Goal: Transaction & Acquisition: Purchase product/service

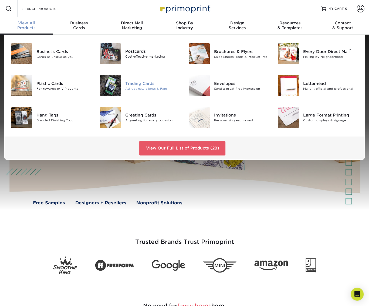
click at [132, 84] on div "Trading Cards" at bounding box center [152, 83] width 55 height 6
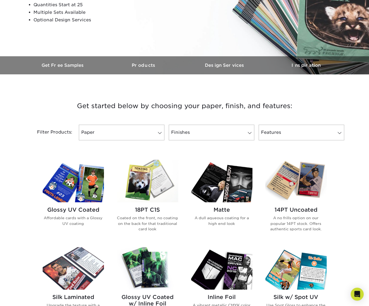
scroll to position [108, 0]
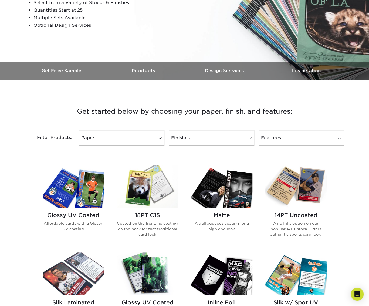
click at [152, 213] on h2 "18PT C1S" at bounding box center [147, 215] width 61 height 6
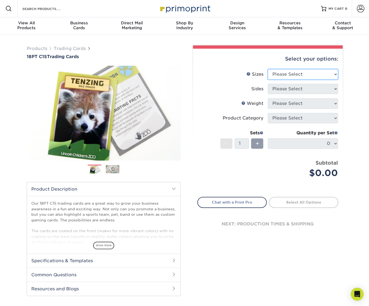
click at [311, 72] on select "Please Select 2.5" x 3.5"" at bounding box center [303, 74] width 70 height 10
select select "2.50x3.50"
click at [268, 69] on select "Please Select 2.5" x 3.5"" at bounding box center [303, 74] width 70 height 10
click at [300, 87] on select "Please Select Print Both Sides Print Front Only" at bounding box center [303, 89] width 70 height 10
select select "32d3c223-f82c-492b-b915-ba065a00862f"
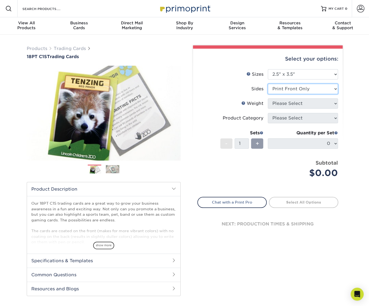
click at [268, 84] on select "Please Select Print Both Sides Print Front Only" at bounding box center [303, 89] width 70 height 10
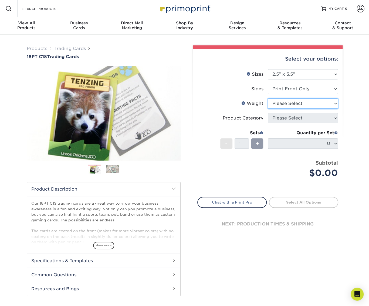
click at [295, 100] on select "Please Select 18PT C1S" at bounding box center [303, 103] width 70 height 10
select select "18PTC1S"
click at [268, 98] on select "Please Select 18PT C1S" at bounding box center [303, 103] width 70 height 10
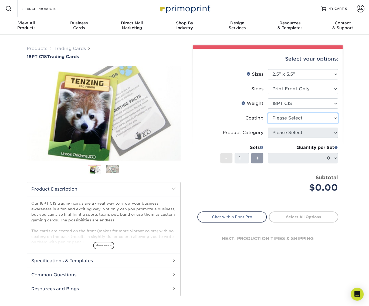
click at [296, 117] on select at bounding box center [303, 118] width 70 height 10
select select "1e8116af-acfc-44b1-83dc-8181aa338834"
click at [268, 113] on select at bounding box center [303, 118] width 70 height 10
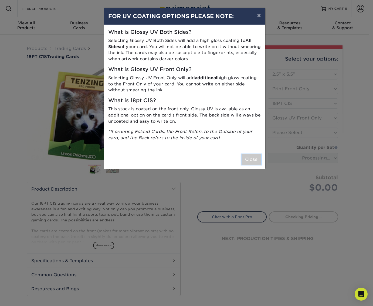
click at [254, 161] on button "Close" at bounding box center [251, 159] width 19 height 10
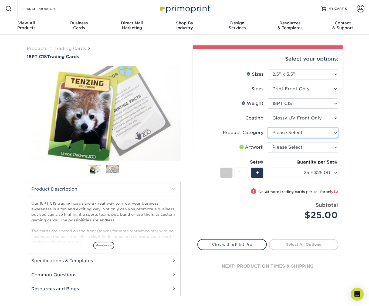
click at [309, 132] on select "Please Select Trading Cards" at bounding box center [303, 133] width 70 height 10
select select "c2f9bce9-36c2-409d-b101-c29d9d031e18"
click at [268, 128] on select "Please Select Trading Cards" at bounding box center [303, 133] width 70 height 10
click at [308, 148] on select "Please Select I will upload files I need a design - $100" at bounding box center [303, 147] width 70 height 10
select select "upload"
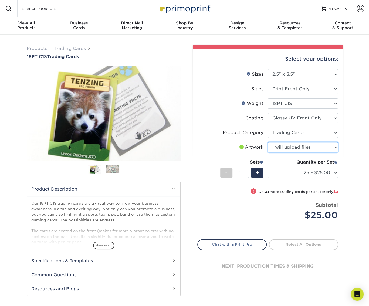
click at [268, 142] on select "Please Select I will upload files I need a design - $100" at bounding box center [303, 147] width 70 height 10
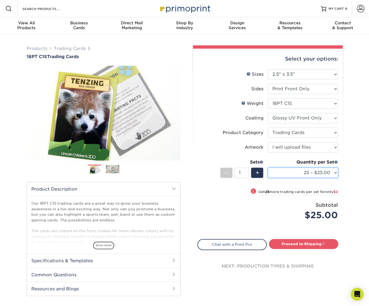
click at [335, 172] on select "25 – $25.00 50 – $27.00 75 – $28.00 100 – $38.00 250 – $48.00 500 – $58.00 1000…" at bounding box center [303, 173] width 70 height 10
select select "75 – $28.00"
click at [268, 168] on select "25 – $25.00 50 – $27.00 75 – $28.00 100 – $38.00 250 – $48.00 500 – $58.00 1000…" at bounding box center [303, 173] width 70 height 10
click at [300, 245] on link "Proceed to Shipping" at bounding box center [303, 244] width 69 height 10
type input "Set 1"
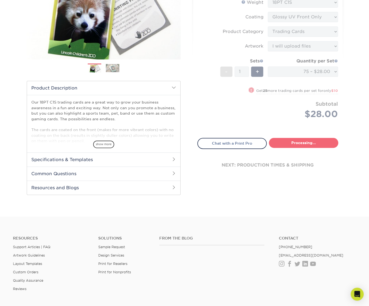
select select "2a1a7f34-a237-4cd3-9051-5b8e9917385a"
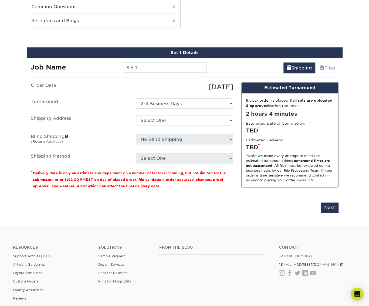
scroll to position [269, 0]
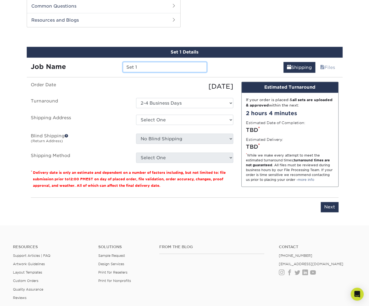
click at [146, 63] on input "Set 1" at bounding box center [165, 67] width 84 height 10
click at [147, 64] on input "Set 1" at bounding box center [165, 67] width 84 height 10
type input "Rookie of the Year"
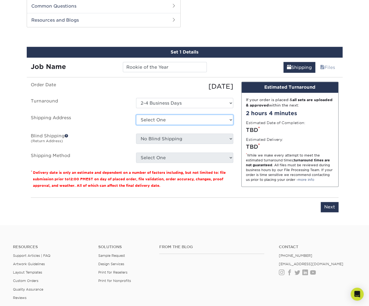
click at [192, 121] on select "Select One + Add New Address - Login" at bounding box center [184, 120] width 97 height 10
select select "newaddress"
click at [136, 115] on select "Select One + Add New Address - Login" at bounding box center [184, 120] width 97 height 10
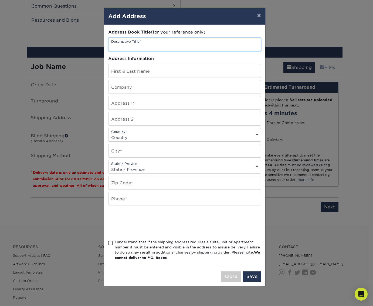
click at [142, 47] on input "text" at bounding box center [185, 44] width 152 height 13
type input "Miles B-day Card"
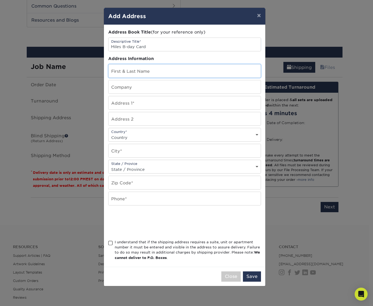
click at [128, 73] on input "text" at bounding box center [185, 70] width 152 height 13
type input "[PERSON_NAME]"
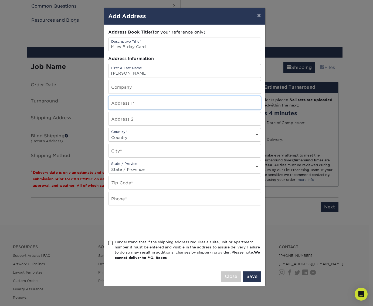
click at [156, 102] on input "text" at bounding box center [185, 102] width 152 height 13
click at [153, 103] on input "text" at bounding box center [185, 102] width 152 height 13
type input "101 Boulevard W"
drag, startPoint x: 169, startPoint y: 138, endPoint x: 171, endPoint y: 135, distance: 3.1
click at [170, 136] on select "Country United States Canada ----------------------------- Afghanistan Albania …" at bounding box center [185, 137] width 152 height 8
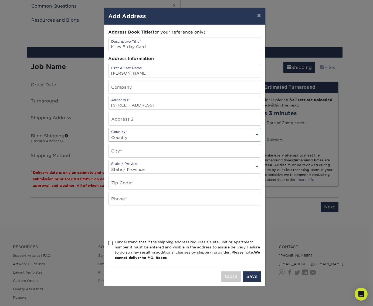
select select "US"
click at [109, 133] on select "Country United States Canada ----------------------------- Afghanistan Albania …" at bounding box center [185, 137] width 152 height 8
click at [143, 152] on input "text" at bounding box center [185, 150] width 152 height 13
type input "Keyport"
click at [202, 167] on select "State / Province Alabama Alaska Arizona Arkansas California Colorado Connecticu…" at bounding box center [185, 169] width 152 height 8
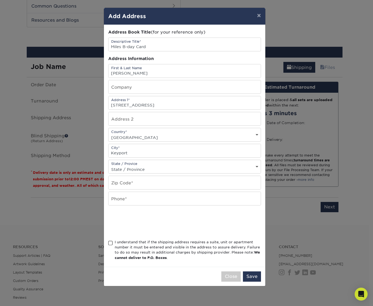
drag, startPoint x: 158, startPoint y: 160, endPoint x: 157, endPoint y: 166, distance: 6.0
click at [158, 162] on div "State / Provice State / Province Alabama Alaska Arizona Arkansas California Col…" at bounding box center [184, 167] width 153 height 14
click at [156, 167] on select "State / Province Alabama Alaska Arizona Arkansas California Colorado Connecticu…" at bounding box center [185, 169] width 152 height 8
select select "NJ"
click at [109, 165] on select "State / Province Alabama Alaska Arizona Arkansas California Colorado Connecticu…" at bounding box center [185, 169] width 152 height 8
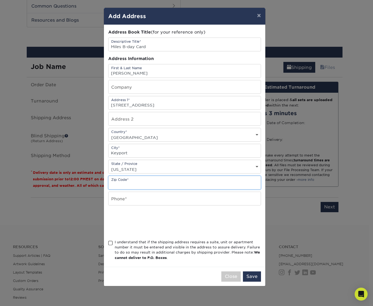
click at [138, 182] on input "text" at bounding box center [185, 182] width 152 height 13
type input "07735"
click at [161, 196] on input "text" at bounding box center [185, 198] width 152 height 13
type input "9088129614"
click at [103, 229] on div "× Add Address Address Book Title (for your reference only) Descriptive Title* M…" at bounding box center [186, 153] width 373 height 306
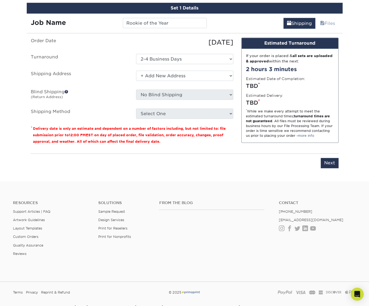
scroll to position [296, 0]
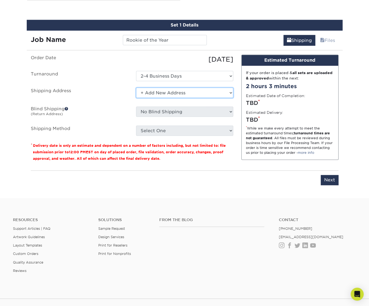
click at [195, 94] on select "Select One + Add New Address - Login" at bounding box center [184, 93] width 97 height 10
click at [136, 88] on select "Select One + Add New Address - Login" at bounding box center [184, 93] width 97 height 10
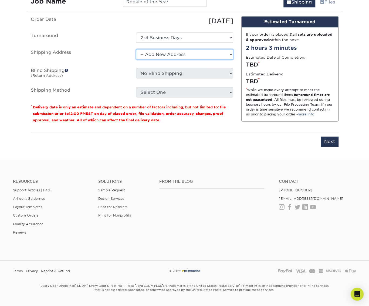
scroll to position [290, 0]
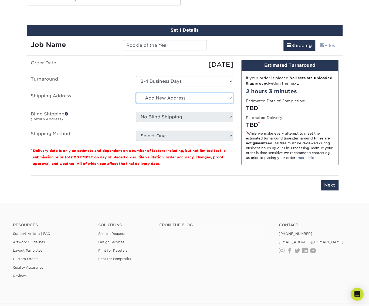
click at [193, 96] on select "Select One + Add New Address - Login" at bounding box center [184, 98] width 97 height 10
click at [136, 93] on select "Select One + Add New Address - Login" at bounding box center [184, 98] width 97 height 10
drag, startPoint x: 176, startPoint y: 95, endPoint x: 175, endPoint y: 102, distance: 6.8
click at [176, 96] on select "Select One + Add New Address - Login" at bounding box center [184, 98] width 97 height 10
select select "newaddress"
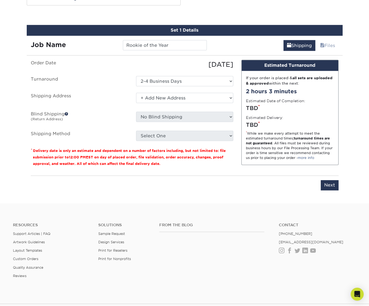
click at [136, 93] on select "Select One + Add New Address - Login" at bounding box center [184, 98] width 97 height 10
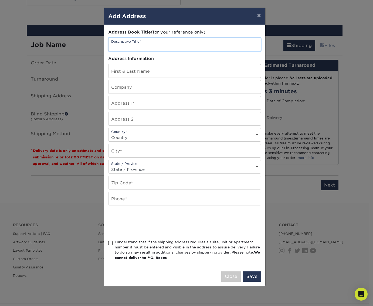
click at [155, 44] on input "text" at bounding box center [185, 44] width 152 height 13
type input "Miles B-day Card"
type input "[PERSON_NAME]"
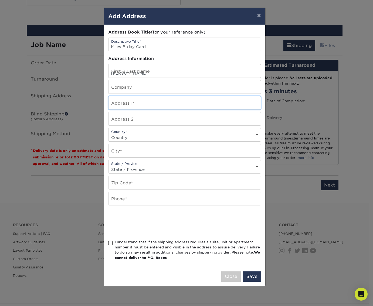
type input "101 Boulevard W"
select select "US"
type input "Keyport"
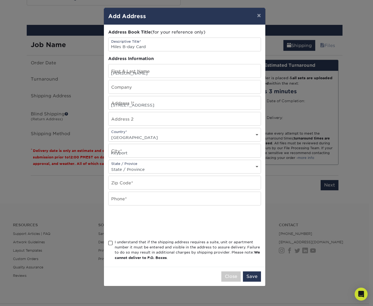
select select "NJ"
type input "07735"
type input "9088129614"
click at [110, 241] on span at bounding box center [110, 242] width 5 height 5
click at [0, 0] on input "I understand that if the shipping address requires a suite, unit or apartment n…" at bounding box center [0, 0] width 0 height 0
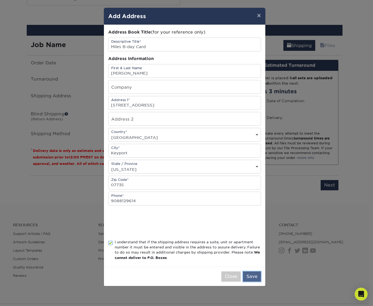
click at [250, 273] on button "Save" at bounding box center [252, 276] width 18 height 10
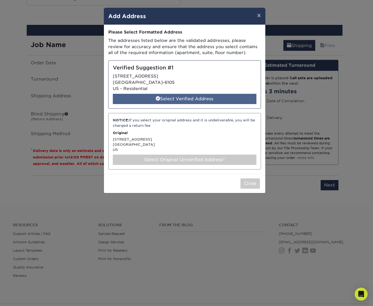
click at [205, 101] on div "Select Verified Address" at bounding box center [185, 99] width 144 height 10
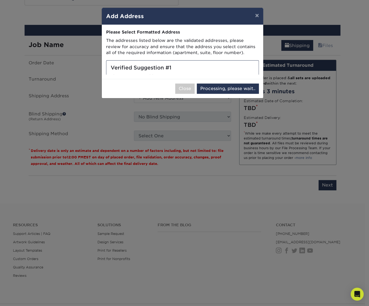
select select "285383"
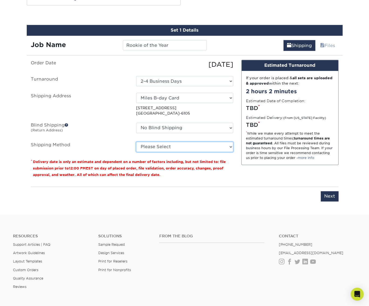
click at [222, 145] on select "Please Select Ground Shipping (+$23.86) 3 Day Shipping Service (+$29.99) 2 Day …" at bounding box center [184, 147] width 97 height 10
select select "03"
click at [136, 142] on select "Please Select Ground Shipping (+$23.86) 3 Day Shipping Service (+$29.99) 2 Day …" at bounding box center [184, 147] width 97 height 10
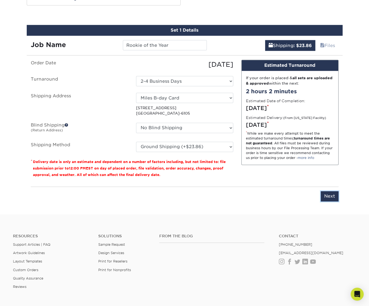
click at [330, 195] on input "Next" at bounding box center [330, 196] width 18 height 10
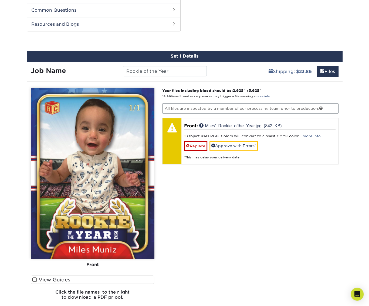
scroll to position [263, 0]
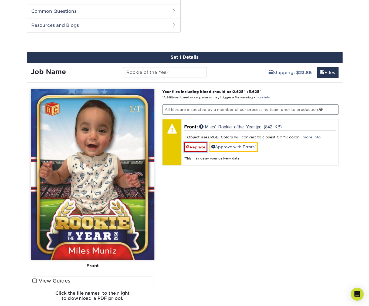
click at [193, 145] on link "Replace" at bounding box center [195, 146] width 23 height 9
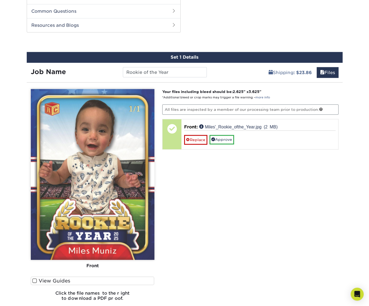
click at [34, 281] on span at bounding box center [34, 280] width 5 height 5
click at [0, 0] on input "View Guides" at bounding box center [0, 0] width 0 height 0
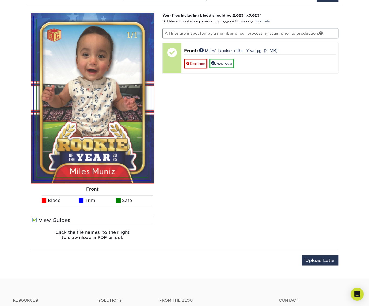
scroll to position [344, 0]
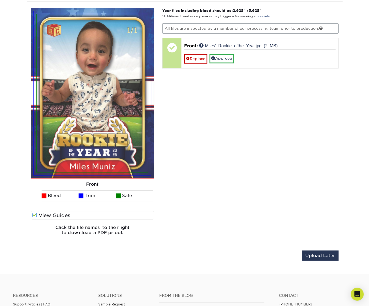
click at [33, 214] on span at bounding box center [34, 214] width 5 height 5
click at [0, 0] on input "View Guides" at bounding box center [0, 0] width 0 height 0
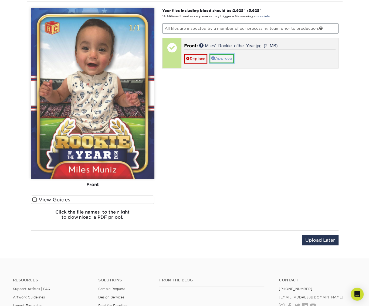
click at [221, 58] on link "Approve" at bounding box center [222, 58] width 25 height 9
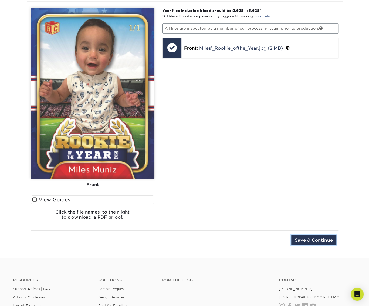
click at [317, 237] on input "Save & Continue" at bounding box center [314, 240] width 45 height 10
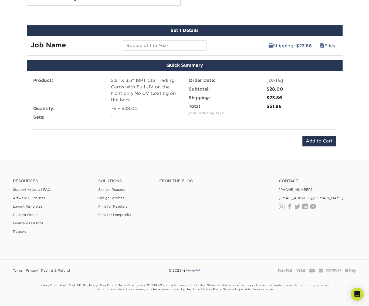
scroll to position [273, 0]
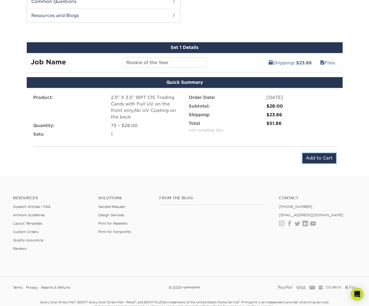
click at [322, 159] on input "Add to Cart" at bounding box center [320, 158] width 34 height 10
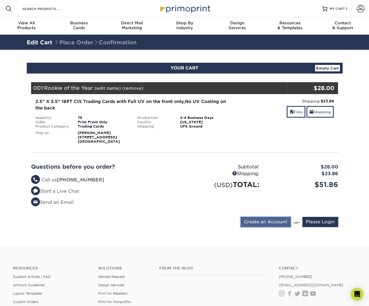
click at [266, 223] on input "Create an Account" at bounding box center [266, 222] width 50 height 10
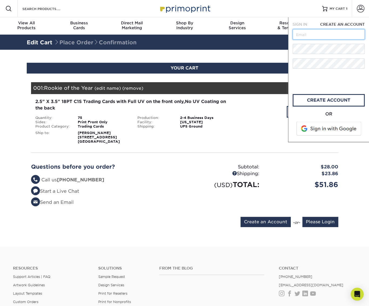
click at [318, 39] on input "text" at bounding box center [329, 34] width 72 height 10
type input "[EMAIL_ADDRESS][DOMAIN_NAME]"
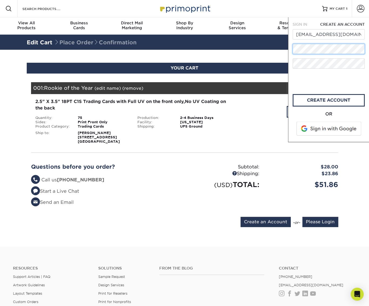
click at [290, 51] on div "SIGN IN CREATE AN ACCOUNT forgot password? All fields are required. Login OR SI…" at bounding box center [328, 79] width 81 height 125
click at [323, 126] on span at bounding box center [329, 129] width 69 height 14
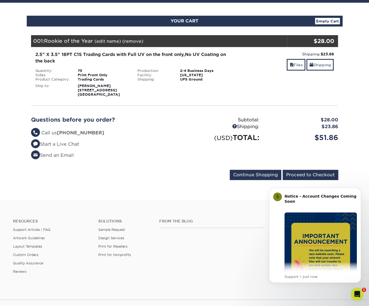
scroll to position [54, 0]
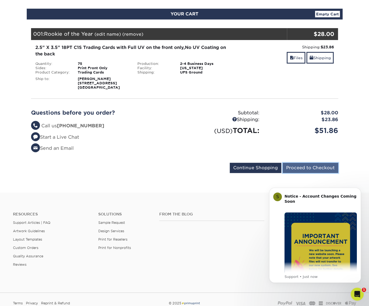
click at [315, 170] on input "Proceed to Checkout" at bounding box center [311, 168] width 56 height 10
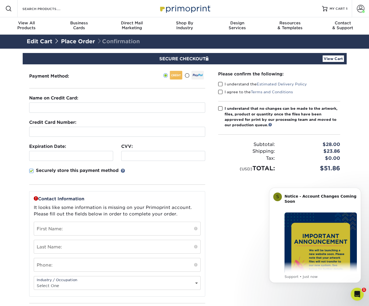
click at [66, 83] on div "Payment Method:" at bounding box center [117, 201] width 189 height 275
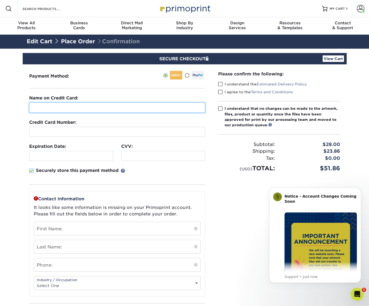
click at [62, 113] on fieldset "Name on Credit Card: Credit Card Number: Expiration Date: CVV:" at bounding box center [117, 143] width 176 height 96
type input "[PERSON_NAME]"
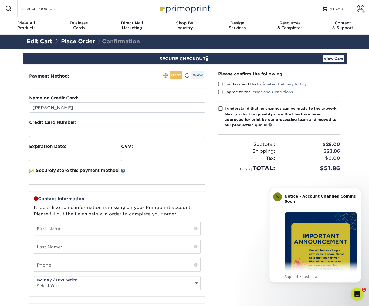
click at [32, 170] on span at bounding box center [31, 170] width 5 height 5
click at [0, 0] on input "Securely store this payment method" at bounding box center [0, 0] width 0 height 0
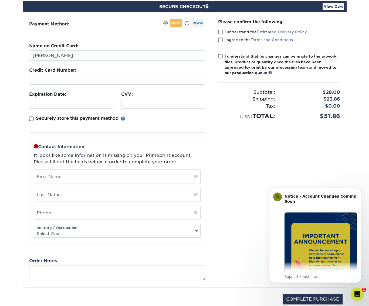
scroll to position [54, 0]
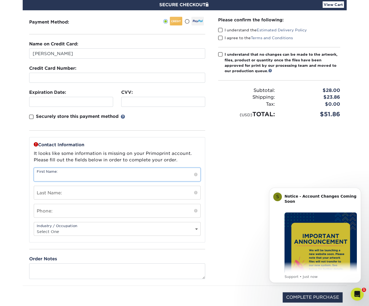
click at [153, 178] on input "text" at bounding box center [117, 174] width 166 height 13
type input "j"
type input "[PERSON_NAME]"
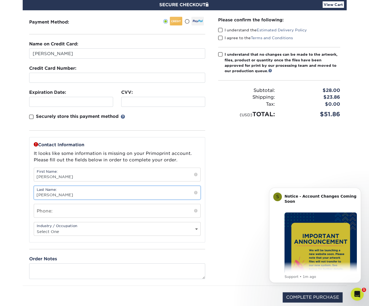
type input "[PERSON_NAME]"
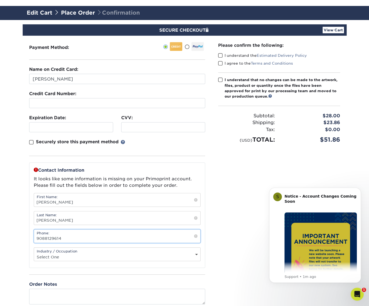
scroll to position [27, 0]
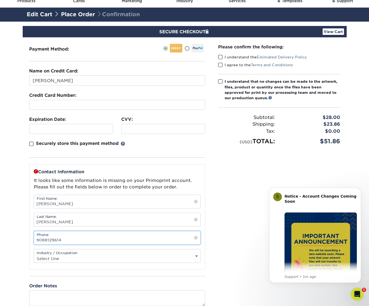
type input "9088129614"
click at [176, 260] on select "Select One Administrative Executive Human Resources Construction Education Ente…" at bounding box center [117, 259] width 166 height 8
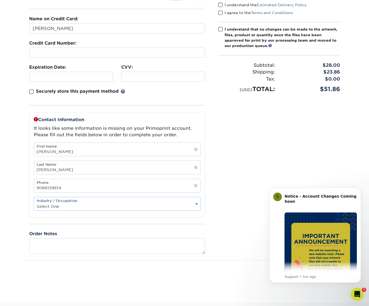
scroll to position [81, 0]
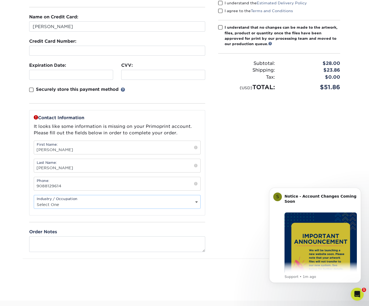
click at [186, 199] on div "Industry / Occupation Select One Administrative Executive Human Resources Const…" at bounding box center [117, 202] width 167 height 14
click at [196, 201] on select "Select One Administrative Executive Human Resources Construction Education Ente…" at bounding box center [117, 204] width 166 height 8
drag, startPoint x: 177, startPoint y: 200, endPoint x: 177, endPoint y: 198, distance: 3.0
click at [177, 201] on select "Select One Administrative Executive Human Resources Construction Education Ente…" at bounding box center [117, 204] width 166 height 8
select select "21"
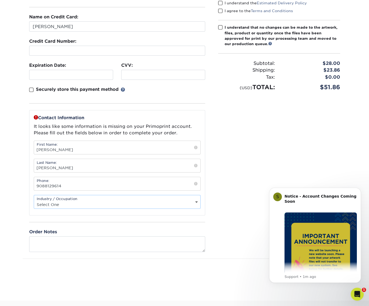
click at [34, 200] on select "Select One Administrative Executive Human Resources Construction Education Ente…" at bounding box center [117, 204] width 166 height 8
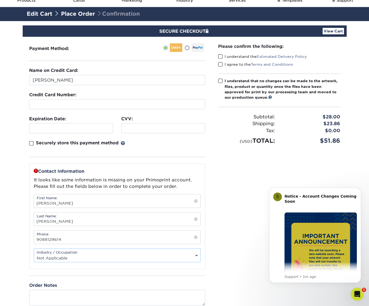
scroll to position [27, 0]
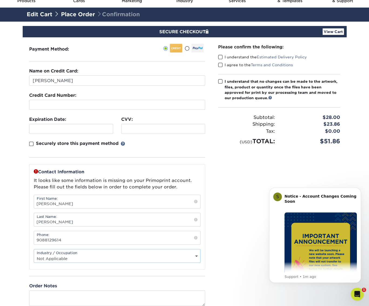
click at [220, 58] on span at bounding box center [220, 57] width 5 height 5
click at [0, 0] on input "I understand the Estimated Delivery Policy" at bounding box center [0, 0] width 0 height 0
drag, startPoint x: 222, startPoint y: 65, endPoint x: 226, endPoint y: 76, distance: 11.6
click at [222, 65] on span at bounding box center [220, 64] width 5 height 5
click at [0, 0] on input "I agree to the Terms and Conditions" at bounding box center [0, 0] width 0 height 0
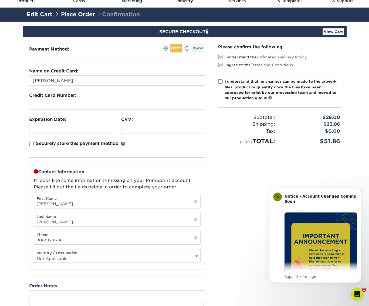
click at [221, 82] on span at bounding box center [220, 81] width 5 height 5
click at [0, 0] on input "I understand that no changes can be made to the artwork, files, product or quan…" at bounding box center [0, 0] width 0 height 0
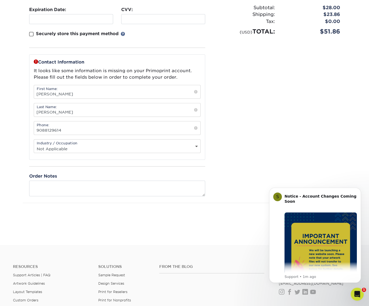
scroll to position [135, 0]
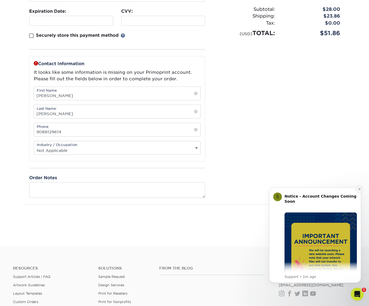
click at [360, 189] on icon "Dismiss notification" at bounding box center [360, 189] width 2 height 2
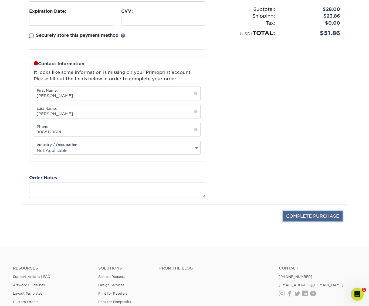
drag, startPoint x: 319, startPoint y: 215, endPoint x: 332, endPoint y: 218, distance: 14.0
click at [319, 215] on input "COMPLETE PURCHASE" at bounding box center [313, 216] width 60 height 10
type input "PROCESSING, PLEASE WAIT..."
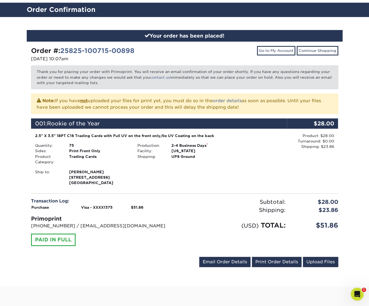
scroll to position [54, 0]
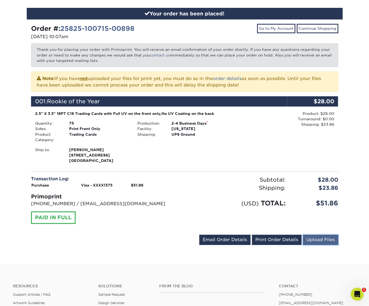
click at [322, 240] on link "Upload Files" at bounding box center [320, 240] width 35 height 10
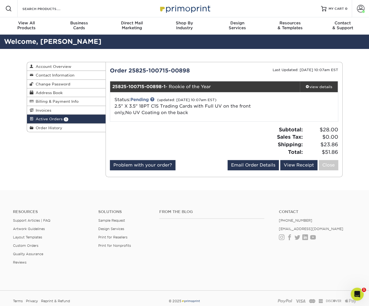
click at [60, 118] on span "Active Orders" at bounding box center [48, 119] width 29 height 4
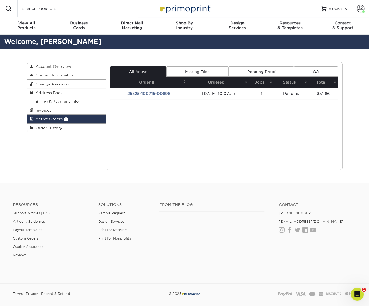
click at [196, 72] on link "Missing Files" at bounding box center [197, 71] width 62 height 10
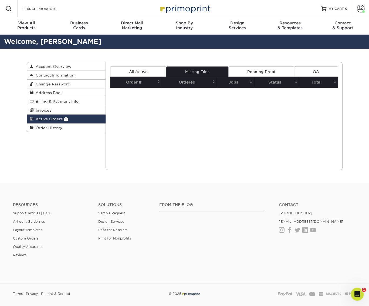
click at [244, 71] on link "Pending Proof" at bounding box center [262, 71] width 66 height 10
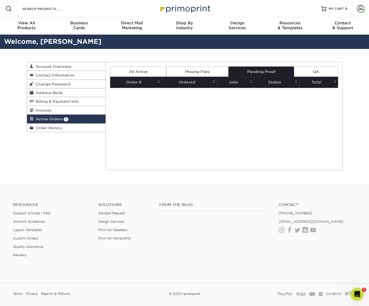
click at [148, 72] on link "All Active" at bounding box center [138, 71] width 56 height 10
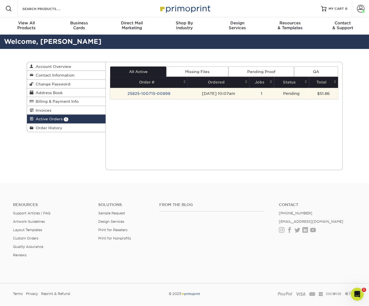
click at [144, 92] on td "25825-100715-00898" at bounding box center [149, 93] width 78 height 11
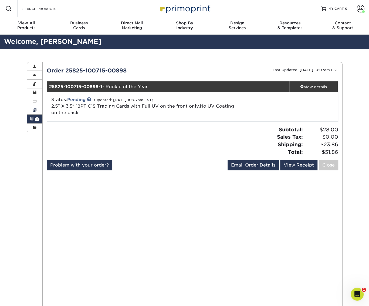
click at [35, 110] on span at bounding box center [35, 110] width 4 height 4
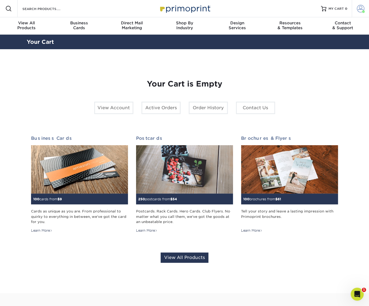
click at [358, 11] on span at bounding box center [361, 9] width 8 height 8
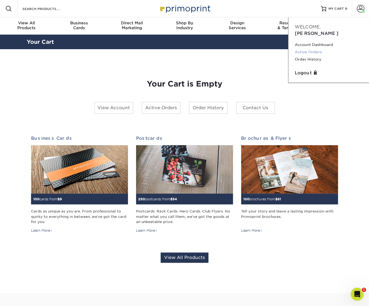
click at [318, 48] on link "Active Orders" at bounding box center [329, 51] width 68 height 7
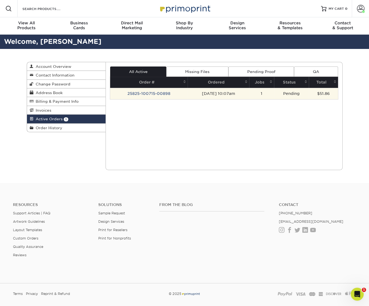
click at [160, 92] on td "25825-100715-00898" at bounding box center [149, 93] width 78 height 11
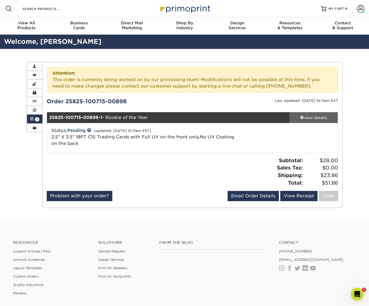
click at [312, 116] on div "view details" at bounding box center [314, 117] width 49 height 5
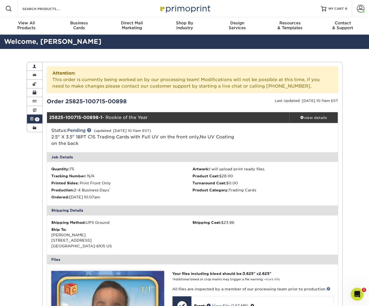
click at [37, 119] on span "1" at bounding box center [37, 119] width 5 height 4
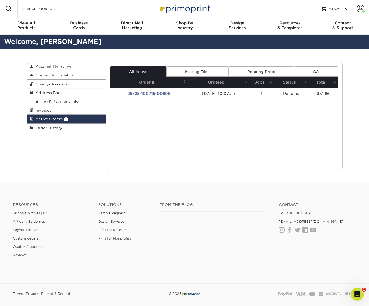
click at [206, 72] on link "Missing Files" at bounding box center [197, 71] width 62 height 10
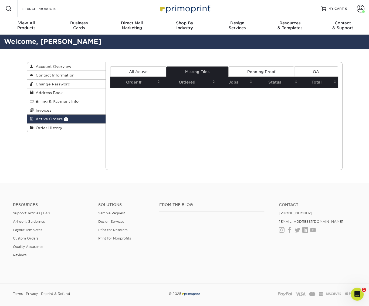
click at [257, 71] on link "Pending Proof" at bounding box center [262, 71] width 66 height 10
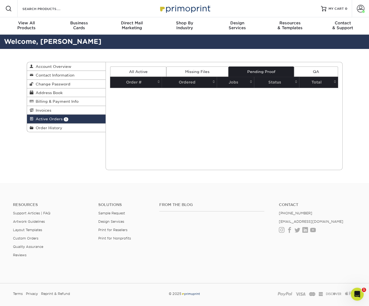
click at [144, 70] on link "All Active" at bounding box center [138, 71] width 56 height 10
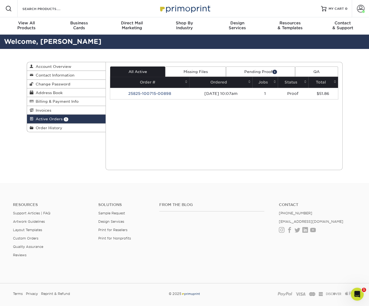
drag, startPoint x: 164, startPoint y: 93, endPoint x: 172, endPoint y: 94, distance: 7.6
click at [165, 93] on td "25825-100715-00898" at bounding box center [149, 93] width 79 height 11
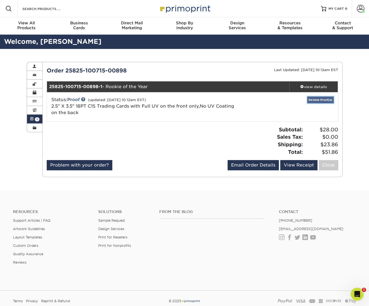
click at [318, 99] on link "Review Proof(s)" at bounding box center [320, 99] width 26 height 7
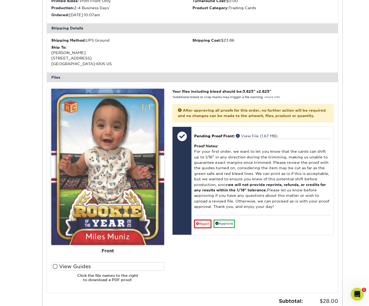
scroll to position [162, 0]
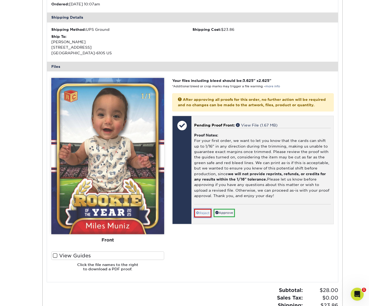
click at [202, 215] on link "Reject" at bounding box center [202, 213] width 17 height 9
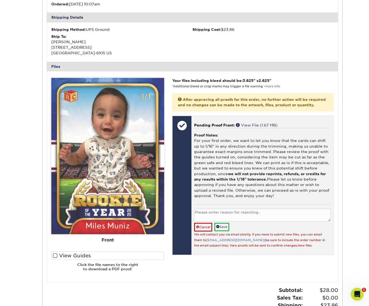
click at [224, 213] on textarea at bounding box center [262, 215] width 136 height 13
type textarea "Colors seem washed, I want to upload a new file as a PDF"
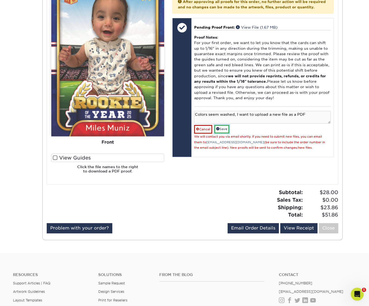
scroll to position [243, 0]
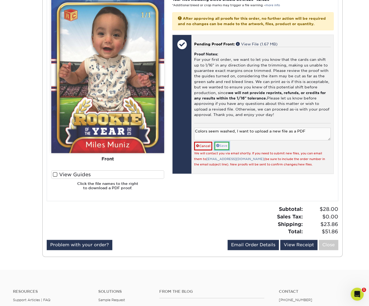
click at [226, 144] on link "Save" at bounding box center [222, 146] width 15 height 8
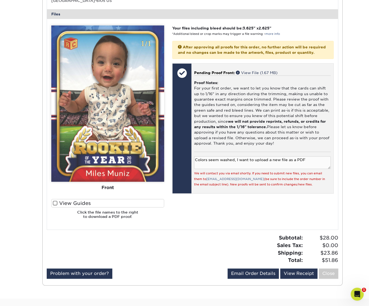
scroll to position [216, 0]
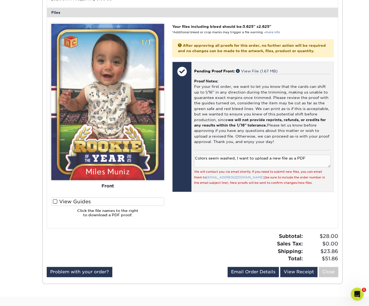
click at [228, 177] on link "[EMAIL_ADDRESS][DOMAIN_NAME]" at bounding box center [235, 178] width 58 height 4
click at [220, 176] on link "[EMAIL_ADDRESS][DOMAIN_NAME]" at bounding box center [235, 178] width 58 height 4
drag, startPoint x: 240, startPoint y: 177, endPoint x: 206, endPoint y: 178, distance: 34.1
click at [206, 178] on div "We will contact you via email shortly. If you need to submit new files, you can…" at bounding box center [262, 177] width 136 height 16
drag, startPoint x: 206, startPoint y: 178, endPoint x: 213, endPoint y: 176, distance: 7.3
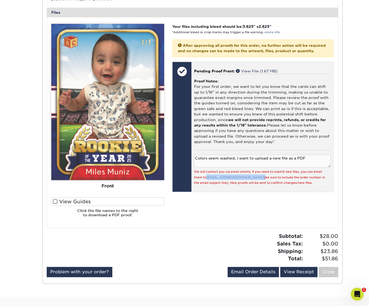
copy small "[EMAIL_ADDRESS][DOMAIN_NAME]"
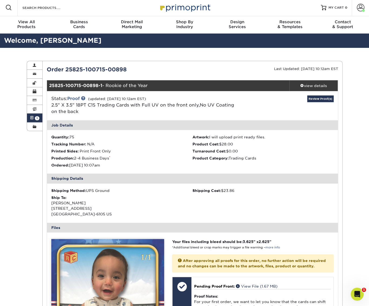
scroll to position [0, 0]
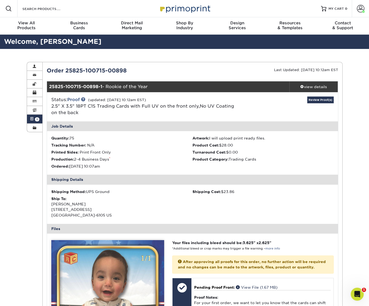
drag, startPoint x: 131, startPoint y: 71, endPoint x: 44, endPoint y: 67, distance: 87.4
click at [44, 67] on div "Order 25825-100715-00898" at bounding box center [118, 70] width 150 height 8
drag, startPoint x: 44, startPoint y: 67, endPoint x: 54, endPoint y: 72, distance: 12.1
copy div "Order 25825-100715-00898"
click at [316, 101] on link "Review Proof(s)" at bounding box center [320, 99] width 26 height 7
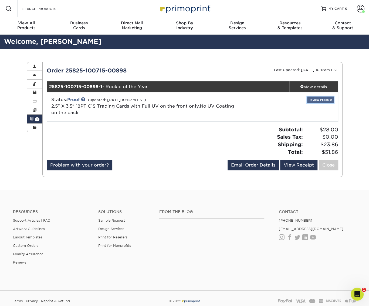
click at [316, 101] on link "Review Proof(s)" at bounding box center [320, 99] width 26 height 7
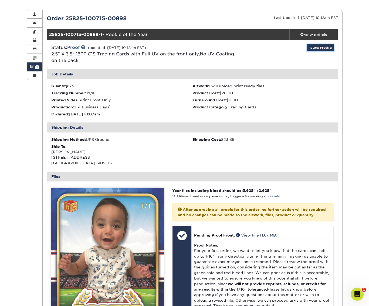
scroll to position [54, 0]
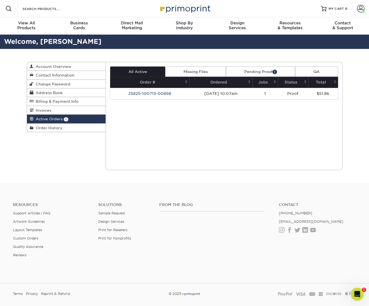
click at [256, 71] on link "Pending Proof 1" at bounding box center [260, 71] width 69 height 10
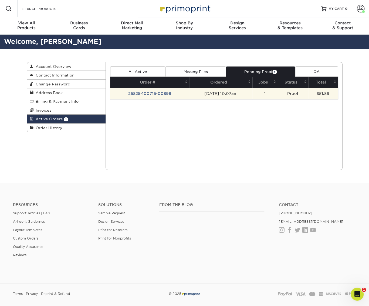
click at [161, 92] on td "25825-100715-00898" at bounding box center [149, 93] width 79 height 11
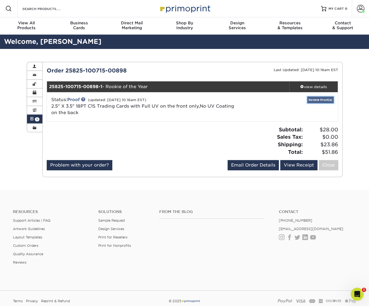
click at [315, 100] on link "Review Proof(s)" at bounding box center [320, 99] width 26 height 7
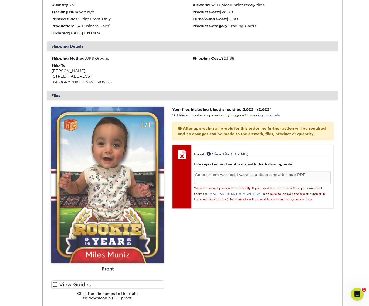
scroll to position [135, 0]
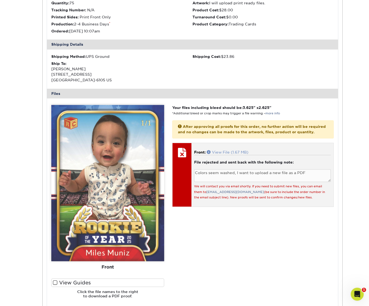
click at [223, 152] on link "View File (1.67 MB)" at bounding box center [228, 152] width 42 height 4
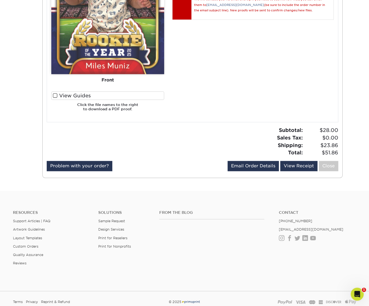
scroll to position [324, 0]
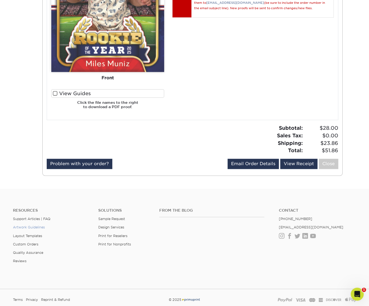
click at [26, 227] on link "Artwork Guidelines" at bounding box center [29, 227] width 32 height 4
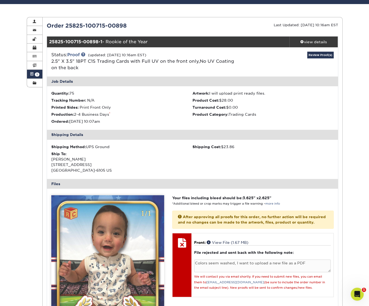
scroll to position [13, 0]
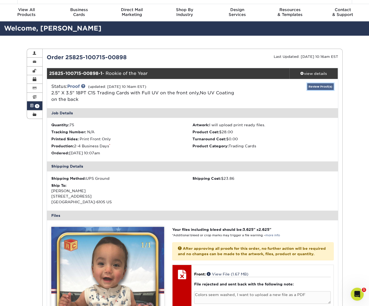
click at [320, 88] on link "Review Proof(s)" at bounding box center [320, 86] width 26 height 7
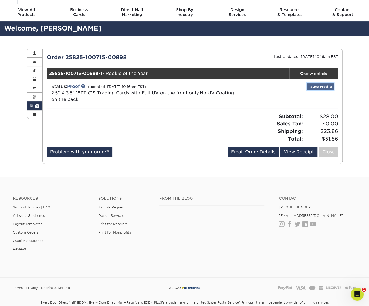
click at [318, 86] on link "Review Proof(s)" at bounding box center [320, 86] width 26 height 7
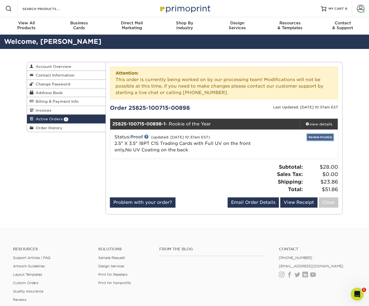
click at [326, 138] on link "Review Proof(s)" at bounding box center [320, 137] width 26 height 7
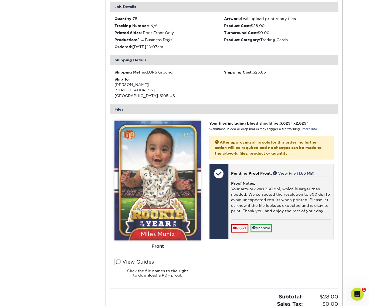
scroll to position [162, 0]
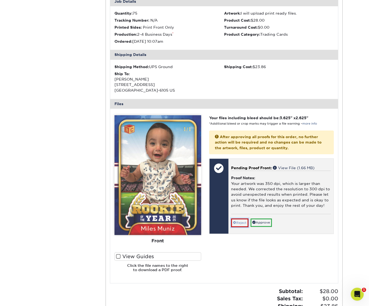
click at [243, 221] on link "Reject" at bounding box center [239, 222] width 17 height 9
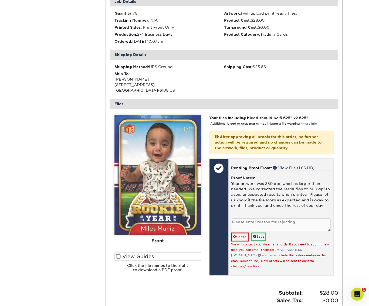
click at [269, 223] on textarea at bounding box center [281, 224] width 100 height 13
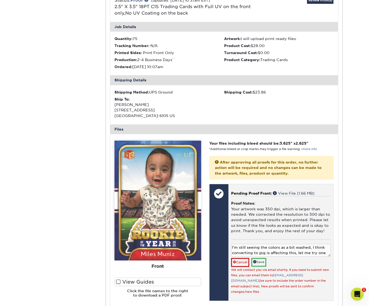
scroll to position [135, 0]
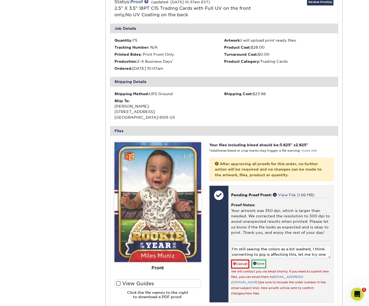
click at [325, 254] on textarea "I'm still seeing the colors as a bit washed, I think converting to jpg is affec…" at bounding box center [281, 251] width 100 height 13
type textarea "I'm still seeing the colors as a bit washed, I think converting to jpg is affec…"
click at [262, 264] on link "Save" at bounding box center [259, 263] width 15 height 8
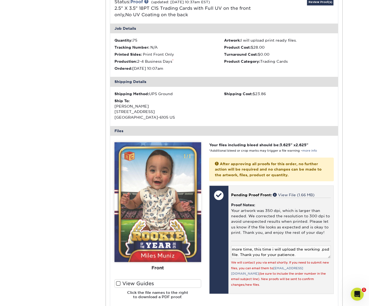
scroll to position [11, 0]
click at [309, 253] on textarea "I'm still seeing the colors as a bit washed, I think converting to jpg is affec…" at bounding box center [281, 251] width 100 height 13
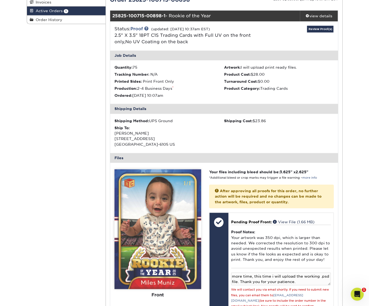
scroll to position [0, 0]
drag, startPoint x: 305, startPoint y: 278, endPoint x: 195, endPoint y: 268, distance: 110.2
click at [195, 268] on div "Please Upload Your Files We accept: PDF , JPEG 1 or TIFF 1 files. Submitting AI…" at bounding box center [225, 250] width 228 height 166
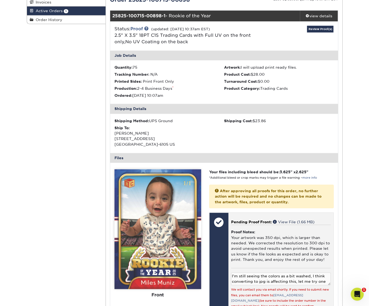
drag, startPoint x: 288, startPoint y: 276, endPoint x: 284, endPoint y: 277, distance: 3.9
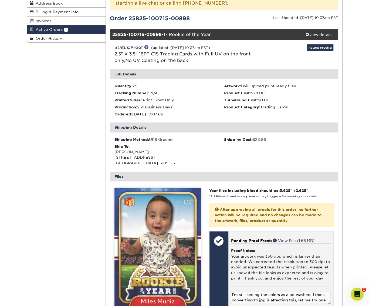
scroll to position [81, 0]
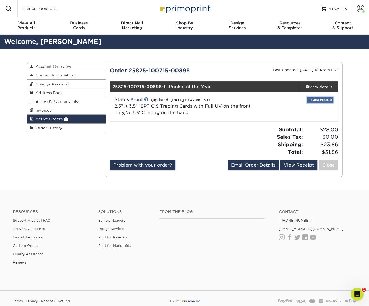
click at [315, 101] on link "Review Proof(s)" at bounding box center [320, 99] width 26 height 7
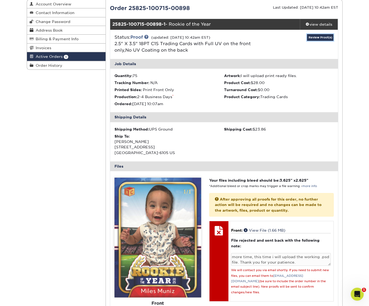
scroll to position [54, 0]
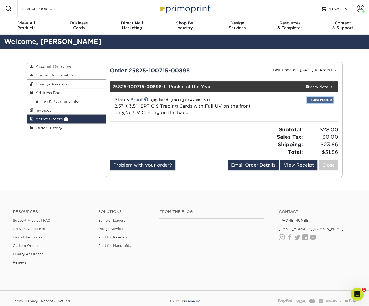
click at [324, 99] on link "Review Proof(s)" at bounding box center [320, 99] width 26 height 7
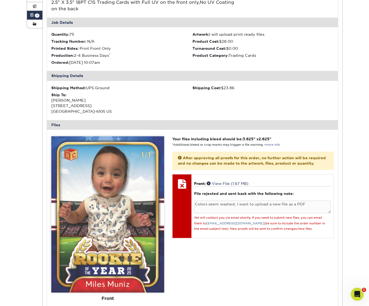
scroll to position [94, 0]
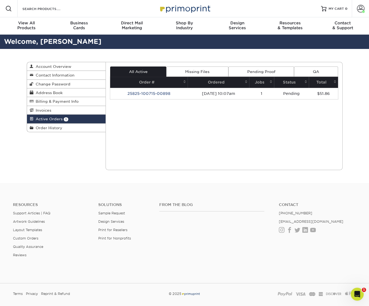
click at [259, 70] on link "Pending Proof" at bounding box center [262, 71] width 66 height 10
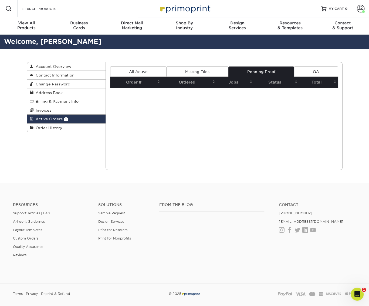
click at [210, 72] on link "Missing Files" at bounding box center [197, 71] width 62 height 10
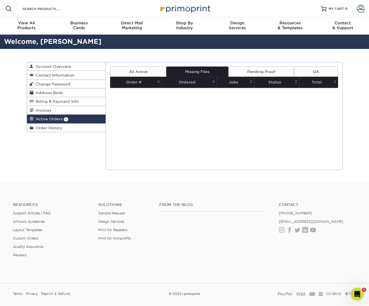
click at [138, 71] on link "All Active" at bounding box center [138, 71] width 56 height 10
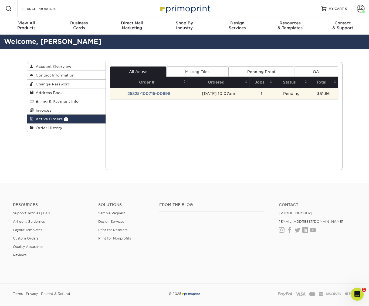
click at [159, 93] on td "25825-100715-00898" at bounding box center [149, 93] width 78 height 11
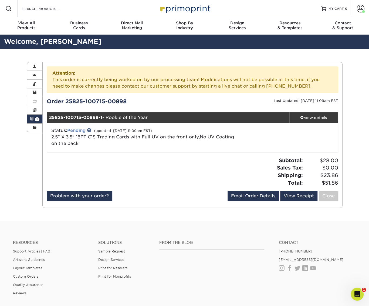
click at [77, 131] on link "Pending" at bounding box center [76, 130] width 18 height 5
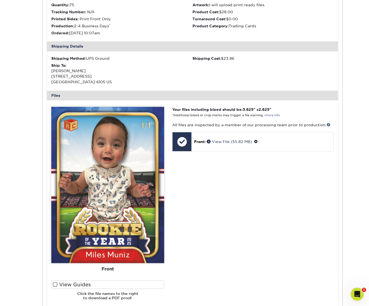
scroll to position [162, 0]
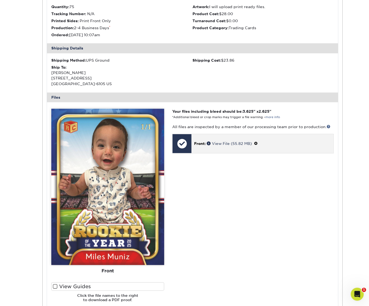
click at [258, 144] on span at bounding box center [256, 143] width 4 height 4
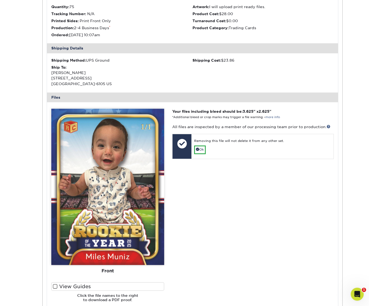
click at [254, 169] on div "Your files including bleed should be: 3.625 " x 2.625 " *Additional bleed or cr…" at bounding box center [252, 208] width 169 height 198
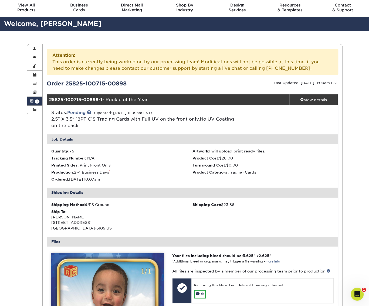
scroll to position [0, 0]
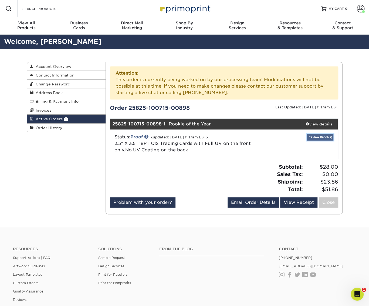
click at [323, 135] on link "Review Proof(s)" at bounding box center [320, 137] width 26 height 7
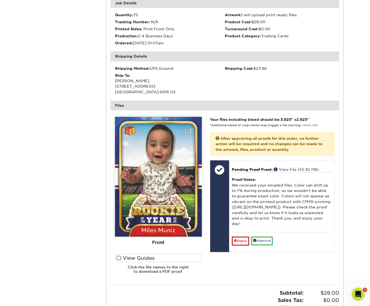
scroll to position [162, 0]
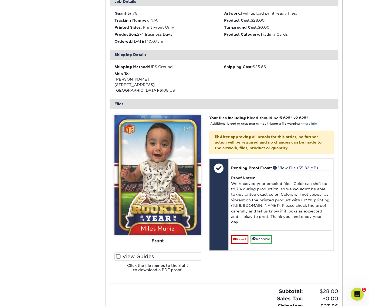
click at [177, 191] on img at bounding box center [158, 175] width 87 height 120
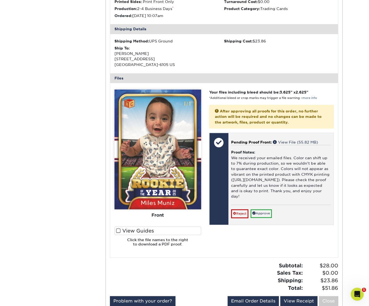
scroll to position [189, 0]
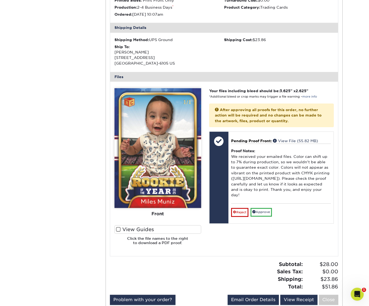
click at [179, 169] on img at bounding box center [158, 148] width 87 height 120
drag, startPoint x: 166, startPoint y: 174, endPoint x: 159, endPoint y: 176, distance: 7.7
click at [159, 176] on img at bounding box center [158, 148] width 87 height 120
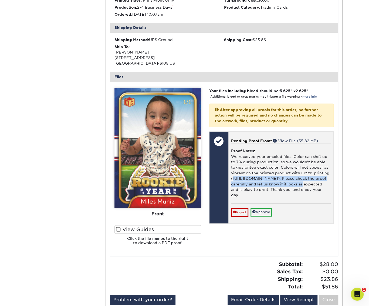
drag, startPoint x: 313, startPoint y: 183, endPoint x: 232, endPoint y: 178, distance: 80.7
click at [232, 178] on div "Proof Notes: We received your emailed files. Color can shift up to 7% during pr…" at bounding box center [281, 173] width 100 height 60
click at [310, 183] on div "Proof Notes: We received your emailed files. Color can shift up to 7% during pr…" at bounding box center [281, 173] width 100 height 60
drag, startPoint x: 312, startPoint y: 184, endPoint x: 233, endPoint y: 179, distance: 78.2
click at [233, 179] on div "Proof Notes: We received your emailed files. Color can shift up to 7% during pr…" at bounding box center [281, 173] width 100 height 60
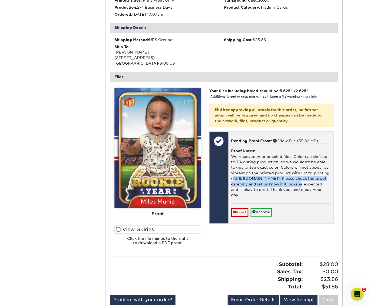
drag, startPoint x: 233, startPoint y: 179, endPoint x: 236, endPoint y: 178, distance: 3.2
copy div "[URL][DOMAIN_NAME]"
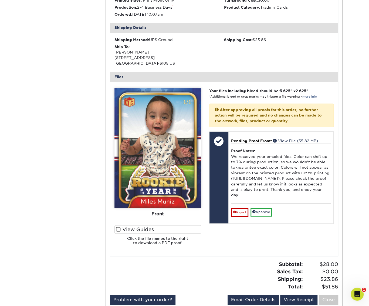
click at [353, 193] on div "Active Orders Account Overview Contact Information Change Password Address Book…" at bounding box center [184, 92] width 369 height 465
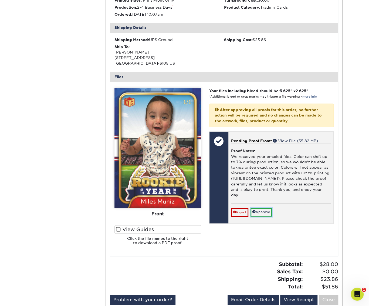
click at [266, 216] on link "Approve" at bounding box center [261, 212] width 21 height 8
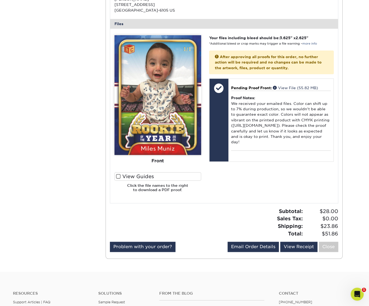
scroll to position [243, 0]
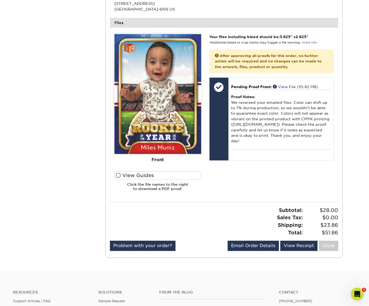
click at [118, 175] on span at bounding box center [118, 175] width 5 height 5
click at [0, 0] on input "View Guides" at bounding box center [0, 0] width 0 height 0
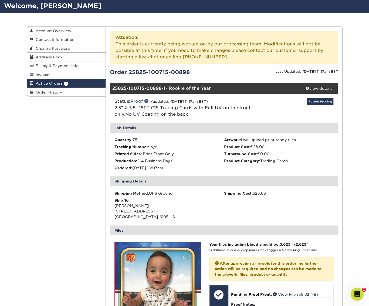
scroll to position [27, 0]
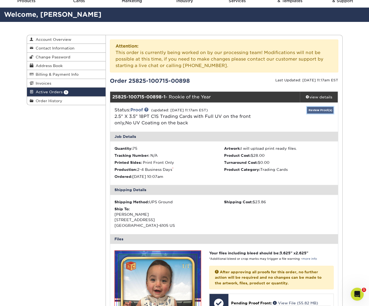
click at [314, 111] on link "Review Proof(s)" at bounding box center [320, 110] width 26 height 7
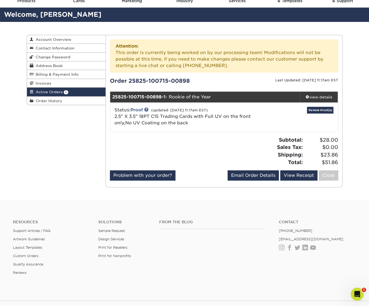
click at [51, 93] on span "Active Orders" at bounding box center [48, 92] width 29 height 4
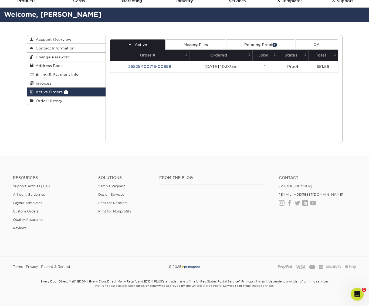
click at [264, 43] on link "Pending Proof 1" at bounding box center [260, 44] width 69 height 10
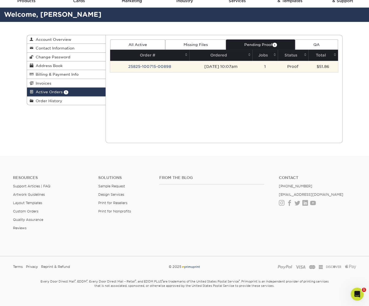
click at [162, 65] on td "25825-100715-00898" at bounding box center [149, 66] width 79 height 11
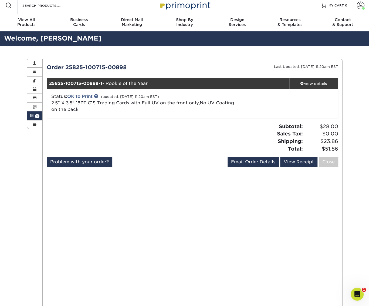
scroll to position [0, 0]
